Goal: Find specific page/section: Find specific page/section

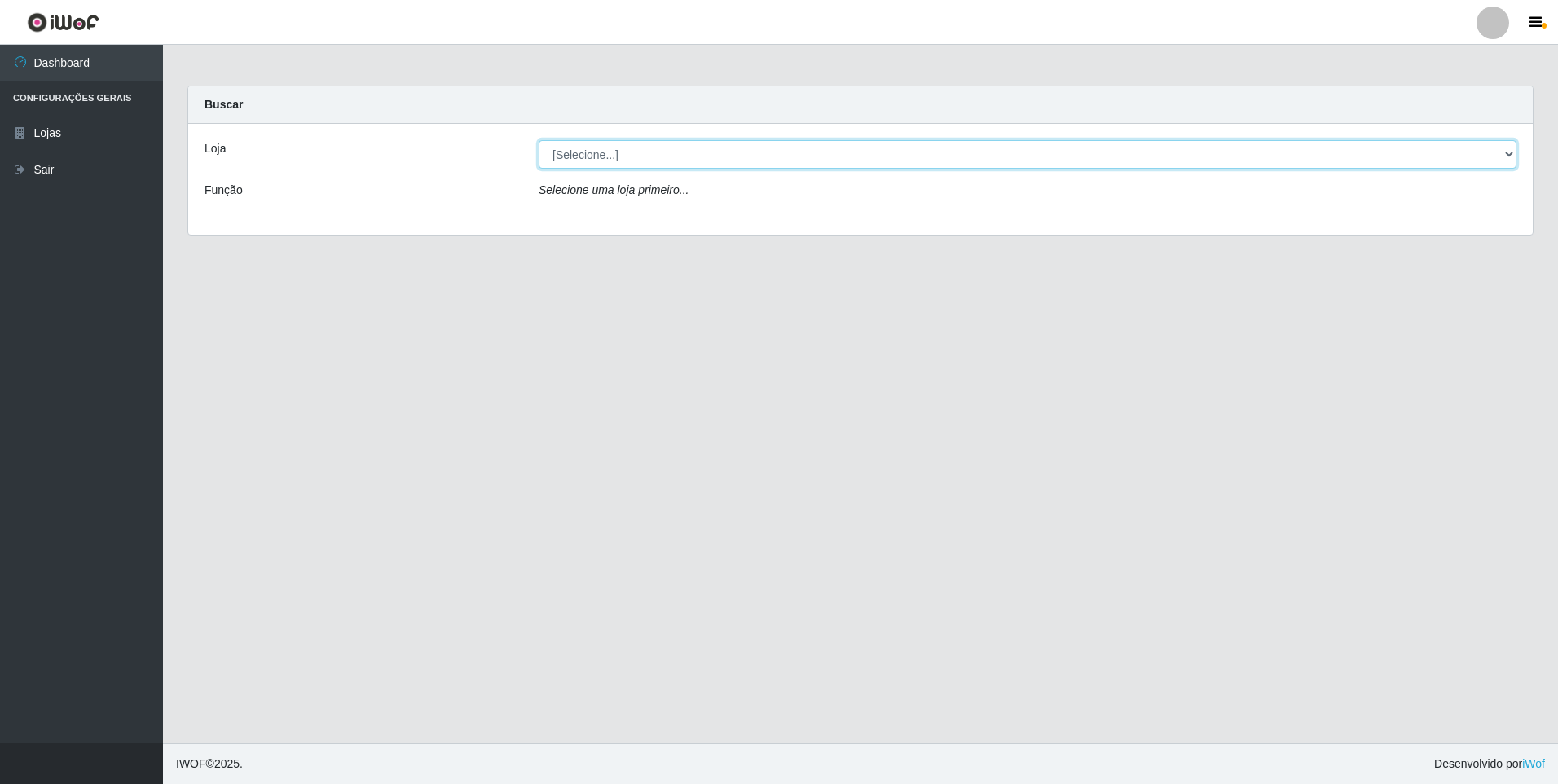
click at [1504, 153] on select "[Selecione...] Extrabom - Loja 01 Centro de Distribuição" at bounding box center [1027, 154] width 978 height 29
select select "435"
click at [539, 140] on select "[Selecione...] Extrabom - Loja 01 Centro de Distribuição" at bounding box center [1027, 154] width 978 height 29
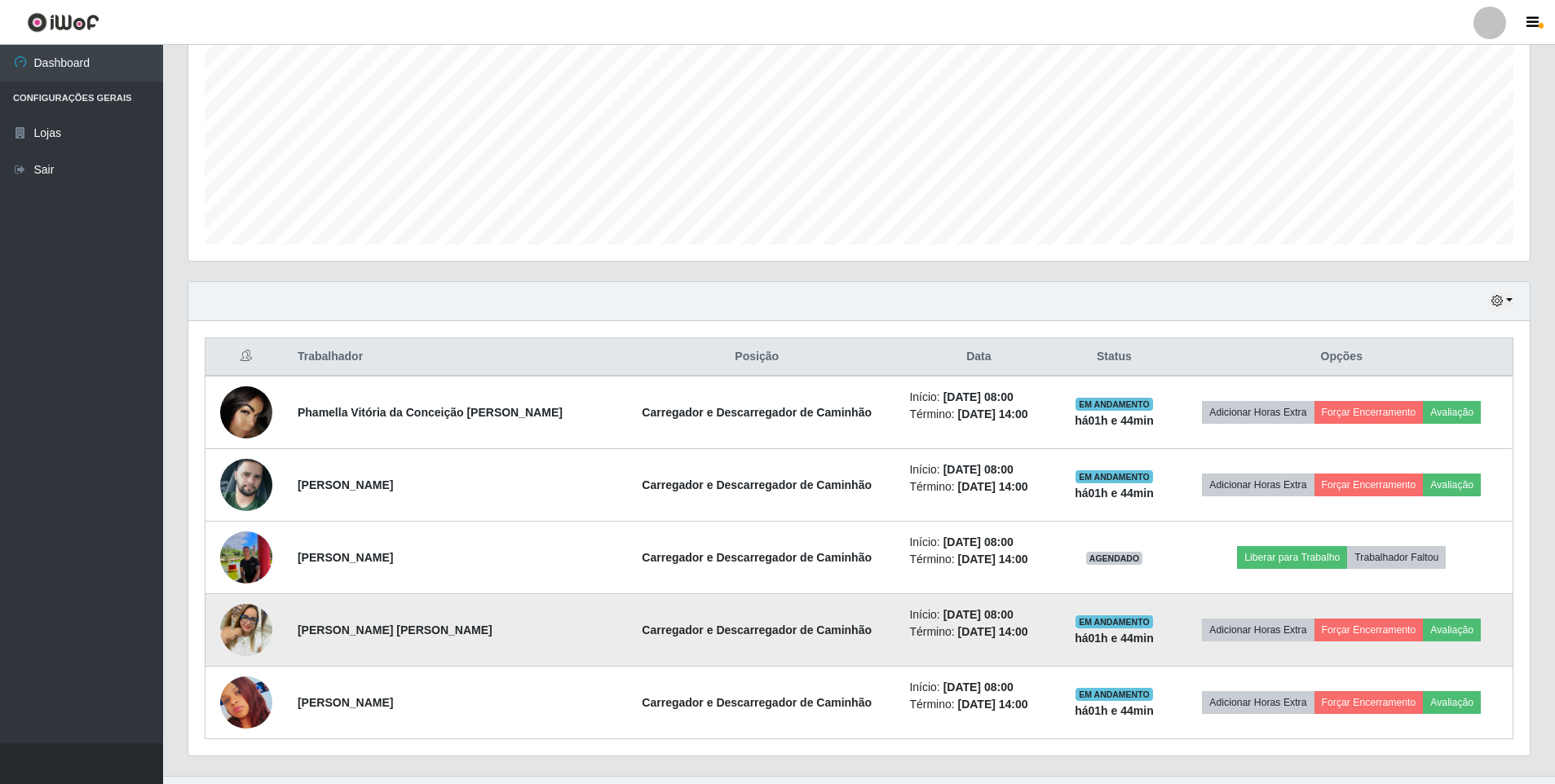
scroll to position [371, 0]
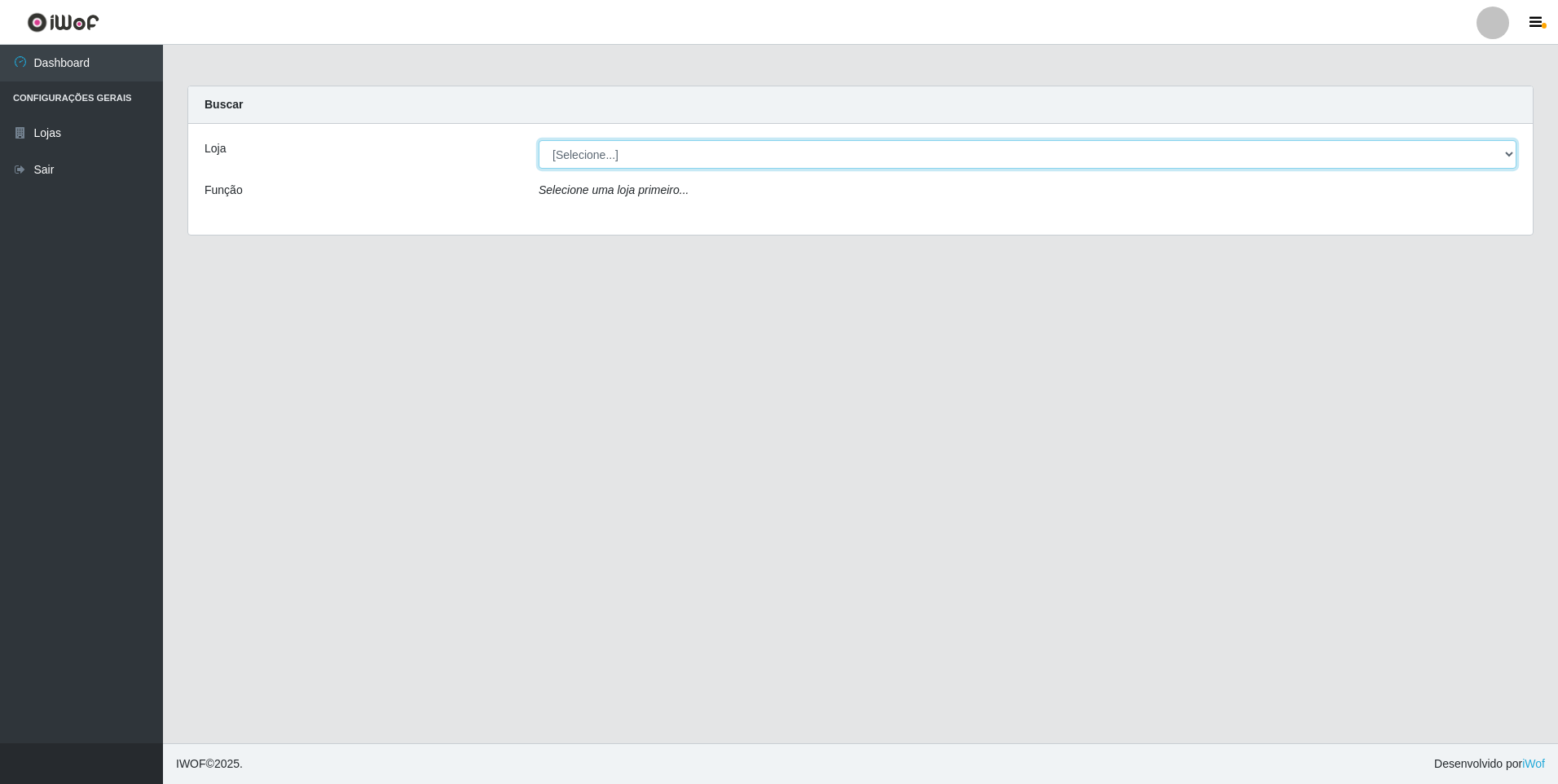
click at [1514, 158] on select "[Selecione...] Extrabom - Loja 01 Centro de Distribuição" at bounding box center [1027, 154] width 978 height 29
click at [1509, 154] on select "[Selecione...] Extrabom - Loja 01 Centro de Distribuição" at bounding box center [1027, 154] width 978 height 29
click at [1513, 149] on select "[Selecione...] Extrabom - Loja 01 Centro de Distribuição" at bounding box center [1027, 154] width 978 height 29
select select "435"
click at [539, 140] on select "[Selecione...] Extrabom - Loja 01 Centro de Distribuição" at bounding box center [1027, 154] width 978 height 29
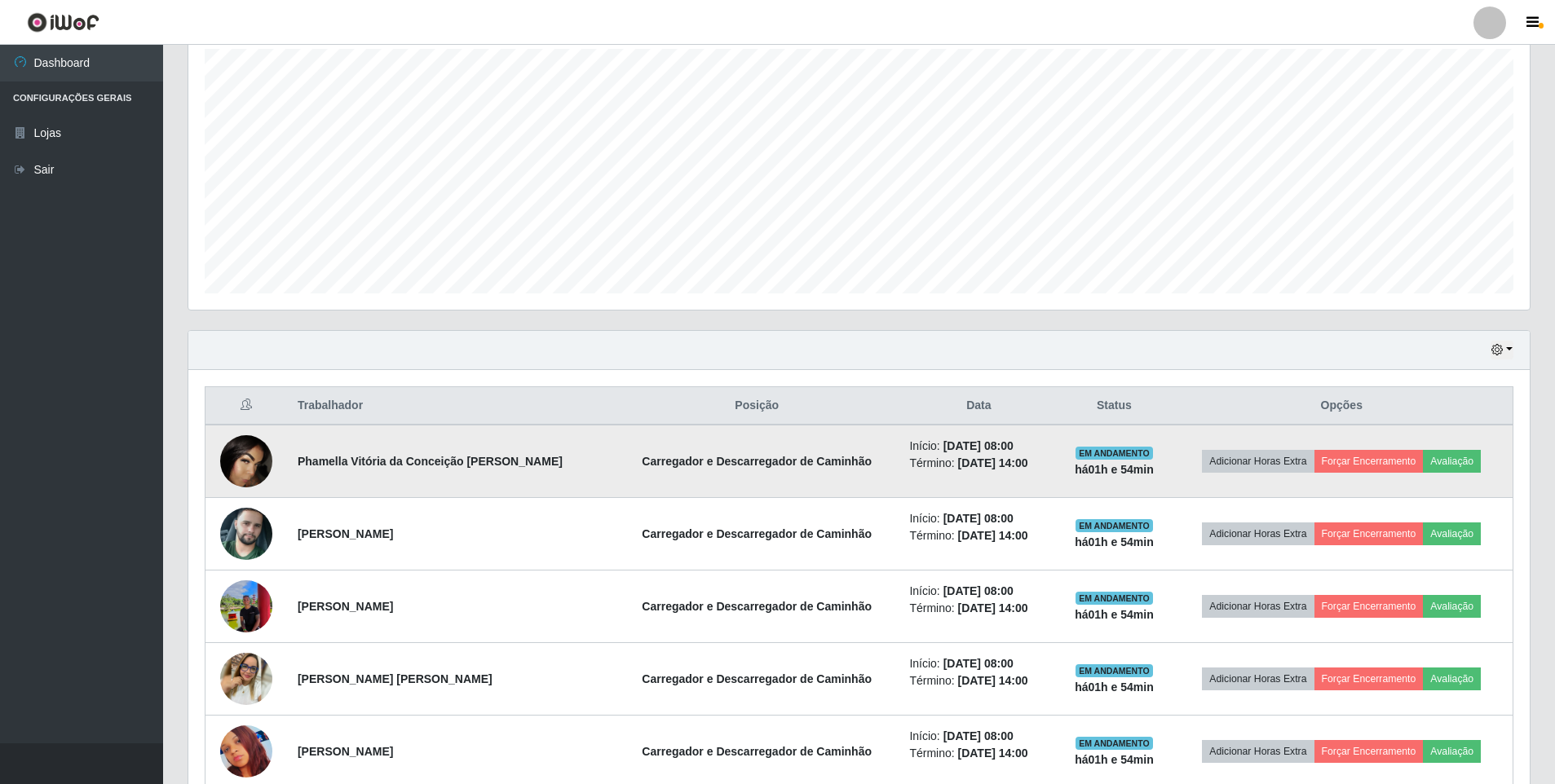
scroll to position [126, 0]
